Goal: Transaction & Acquisition: Book appointment/travel/reservation

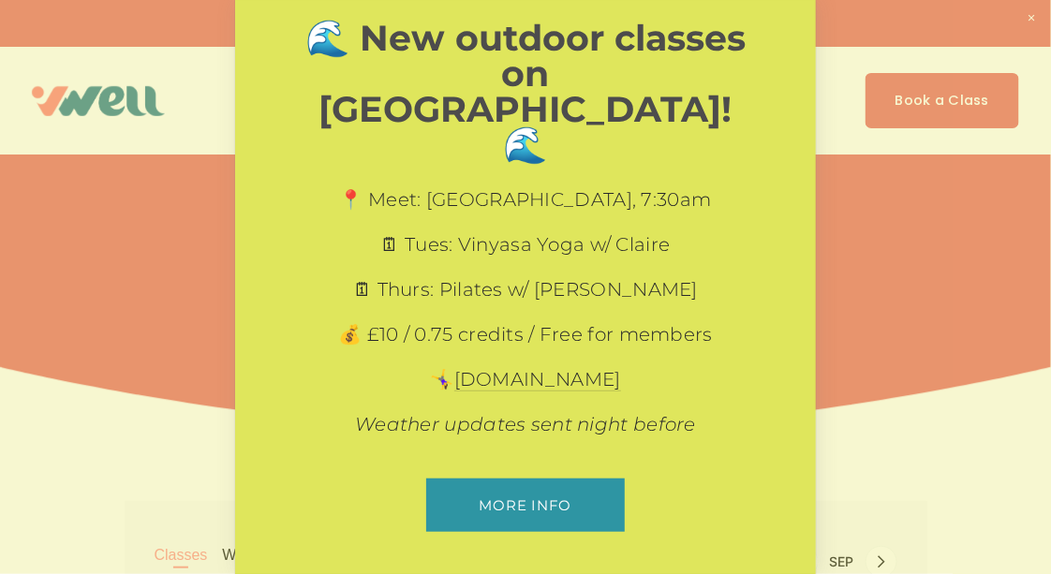
scroll to position [7, 0]
click at [924, 90] on div at bounding box center [525, 287] width 1051 height 574
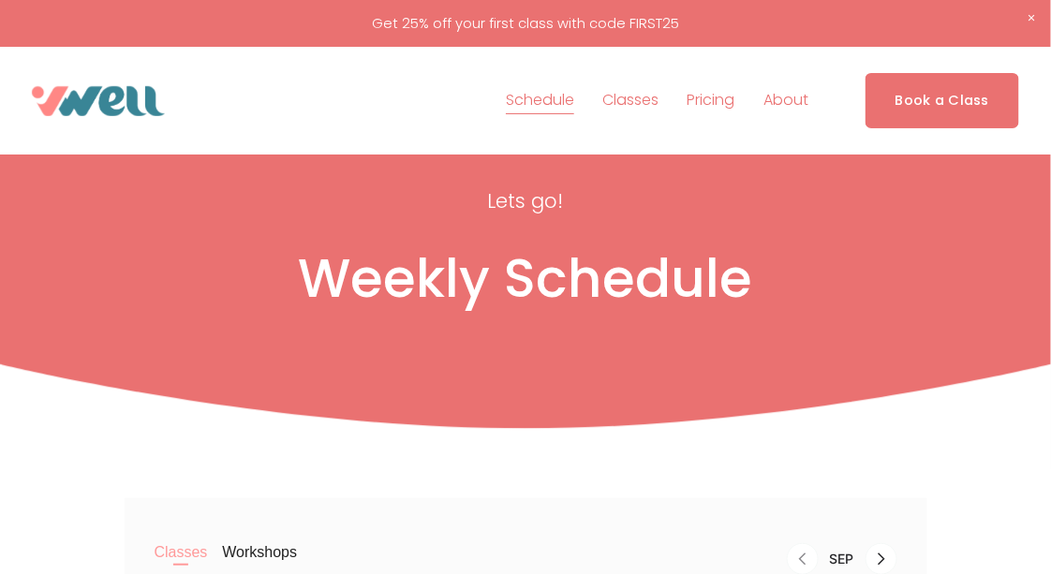
click at [913, 96] on link "Book a Class" at bounding box center [942, 100] width 155 height 55
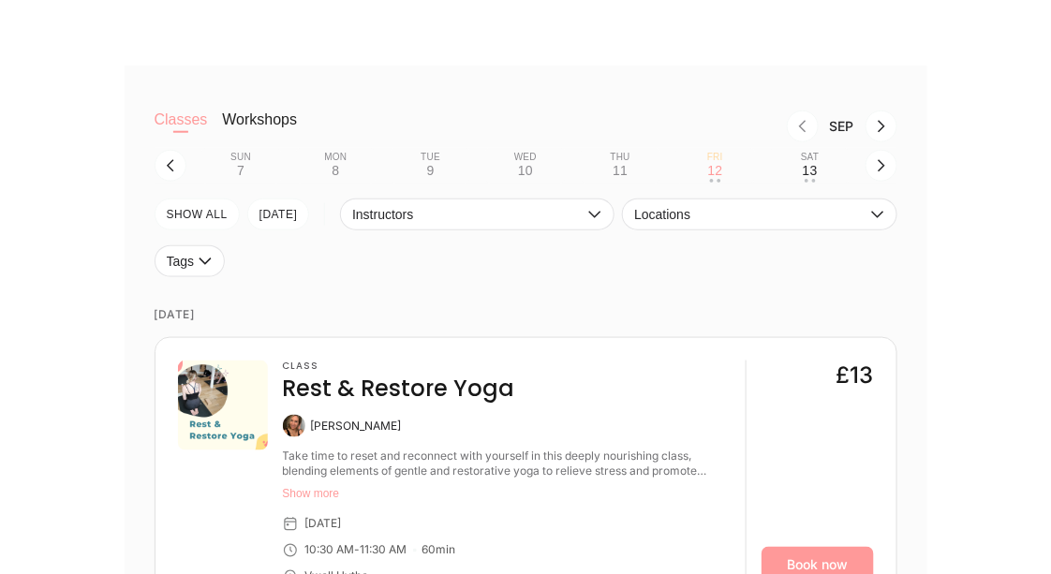
scroll to position [427, 0]
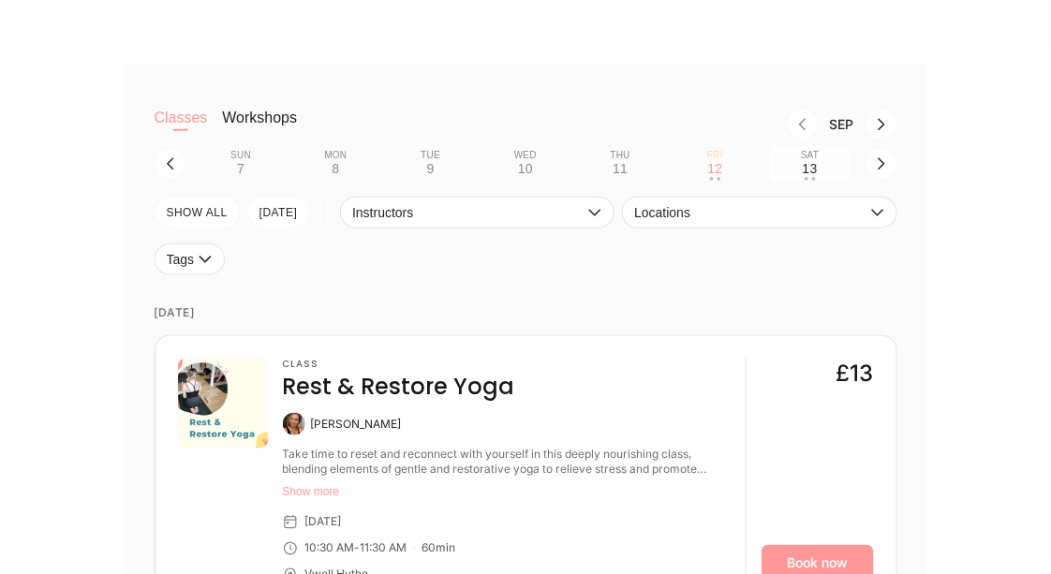
click at [810, 169] on div "13" at bounding box center [809, 168] width 15 height 15
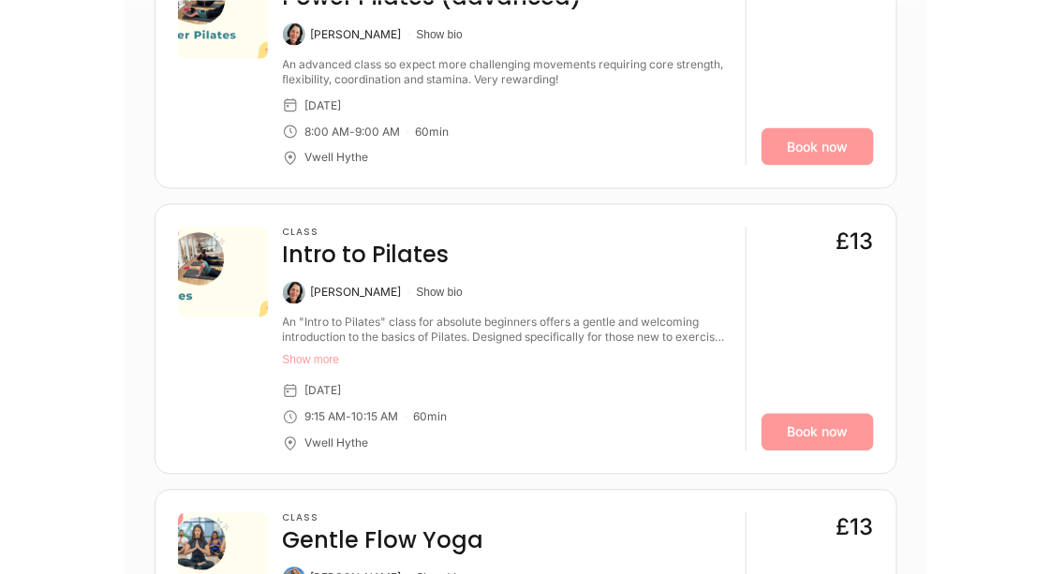
scroll to position [773, 0]
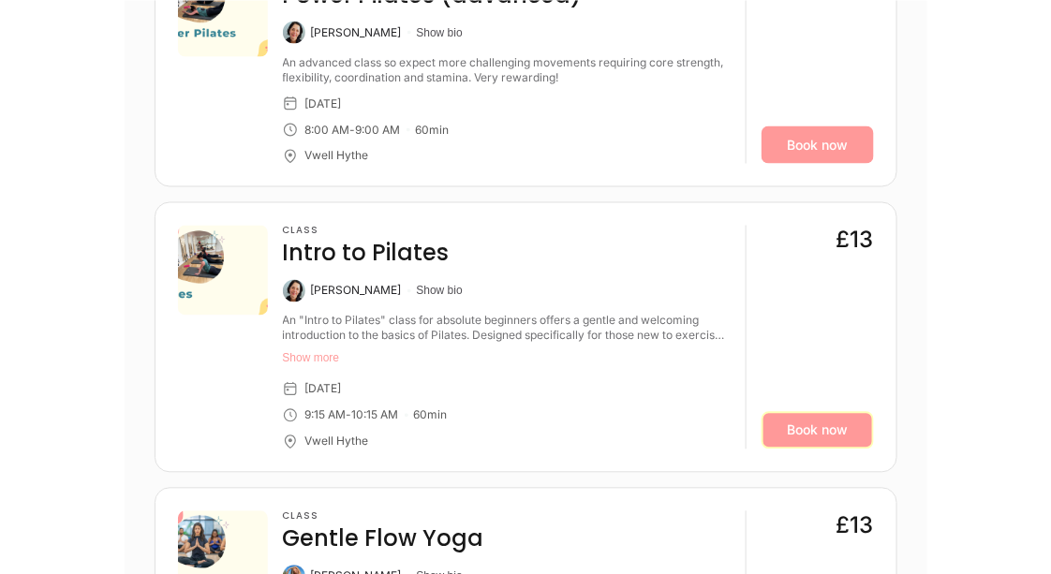
click at [805, 423] on link "Book now" at bounding box center [817, 430] width 112 height 37
